Goal: Information Seeking & Learning: Learn about a topic

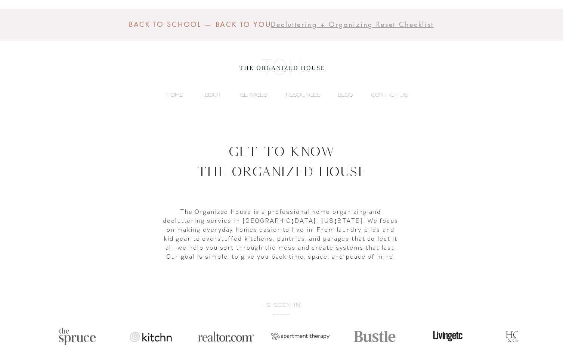
click at [175, 94] on p "HOME" at bounding box center [175, 94] width 24 height 11
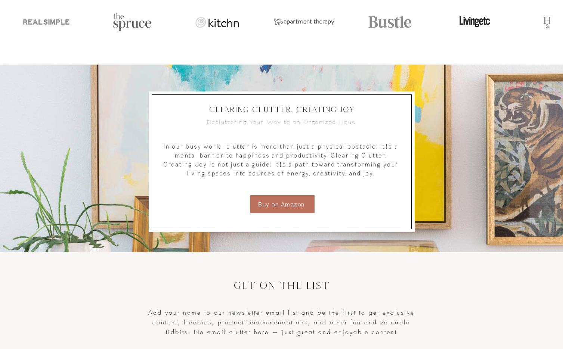
scroll to position [1271, 0]
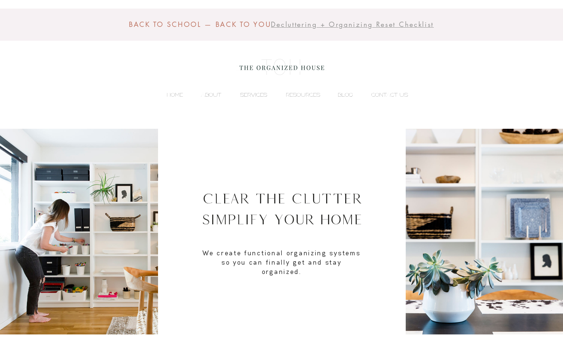
click at [243, 94] on p "SERVICES" at bounding box center [253, 94] width 34 height 11
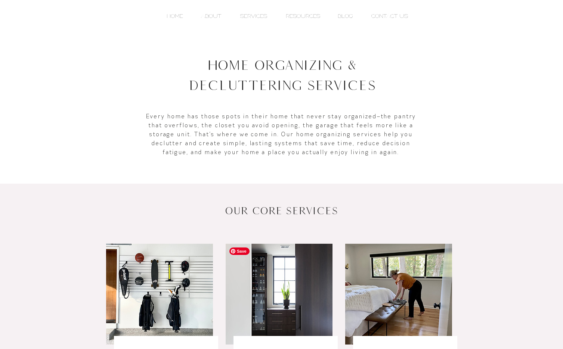
scroll to position [209, 0]
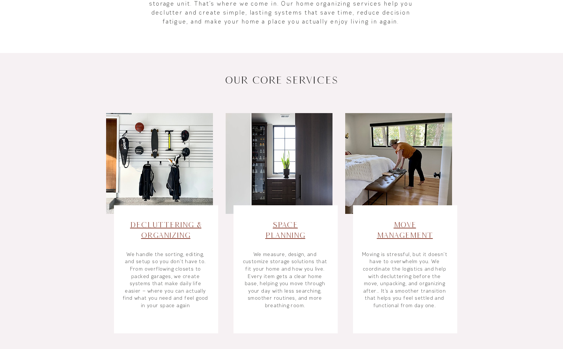
click at [183, 222] on link "Decluttering & Organizing" at bounding box center [165, 229] width 71 height 19
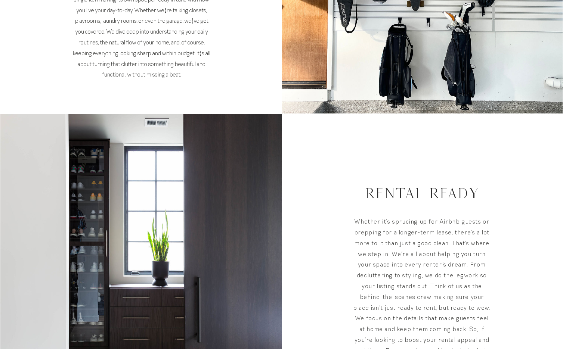
scroll to position [523, 0]
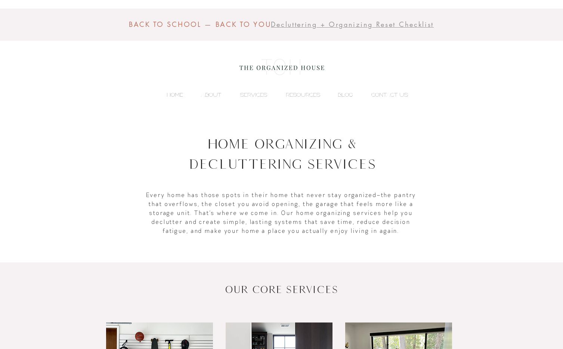
click at [179, 95] on p "HOME" at bounding box center [175, 94] width 24 height 11
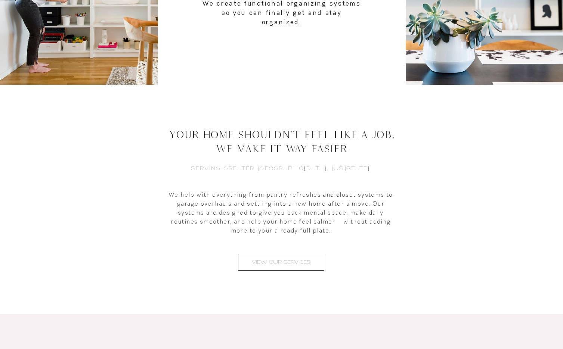
scroll to position [368, 0]
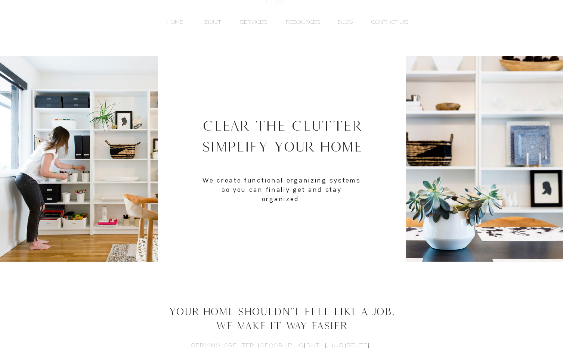
scroll to position [124, 0]
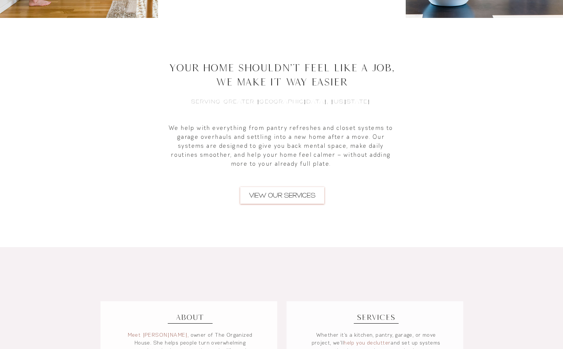
scroll to position [342, 0]
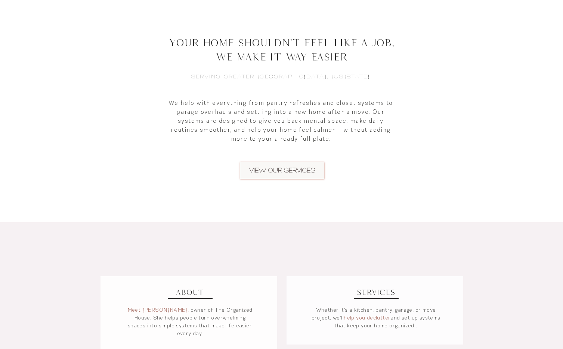
click at [261, 170] on span "VIEW OUR SERVICES" at bounding box center [282, 170] width 66 height 9
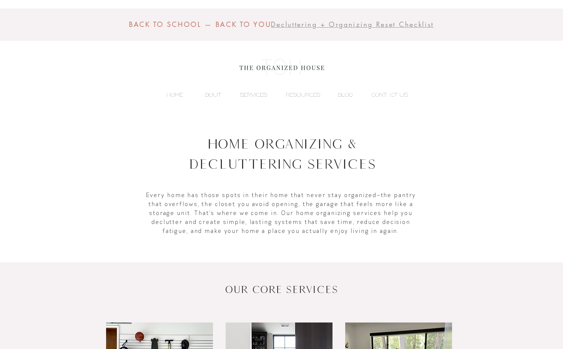
click at [249, 94] on p "SERVICES" at bounding box center [253, 94] width 34 height 11
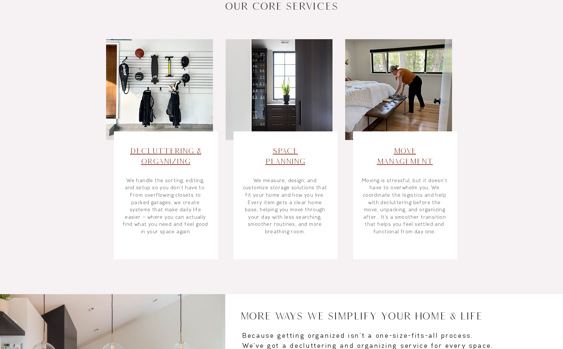
scroll to position [183, 0]
